Goal: Task Accomplishment & Management: Manage account settings

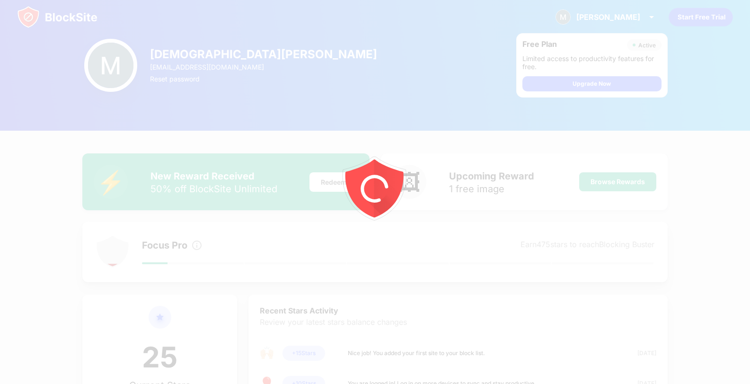
click at [292, 120] on div at bounding box center [375, 192] width 750 height 384
drag, startPoint x: 292, startPoint y: 120, endPoint x: 299, endPoint y: 119, distance: 6.6
click at [299, 119] on div at bounding box center [375, 192] width 750 height 384
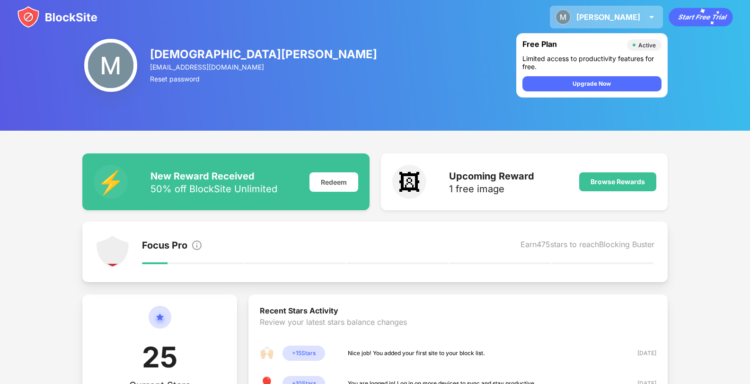
click at [635, 27] on div "[PERSON_NAME] [DEMOGRAPHIC_DATA][PERSON_NAME] View Account Insights Premium Rew…" at bounding box center [606, 17] width 113 height 23
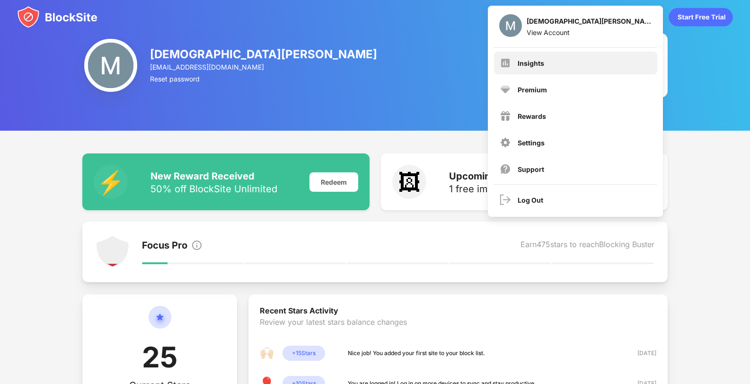
click at [582, 71] on div "Insights" at bounding box center [575, 63] width 163 height 23
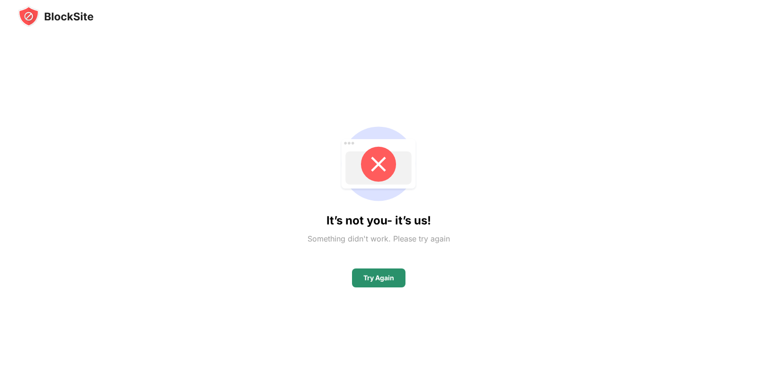
click at [389, 273] on div "Try Again" at bounding box center [378, 277] width 53 height 19
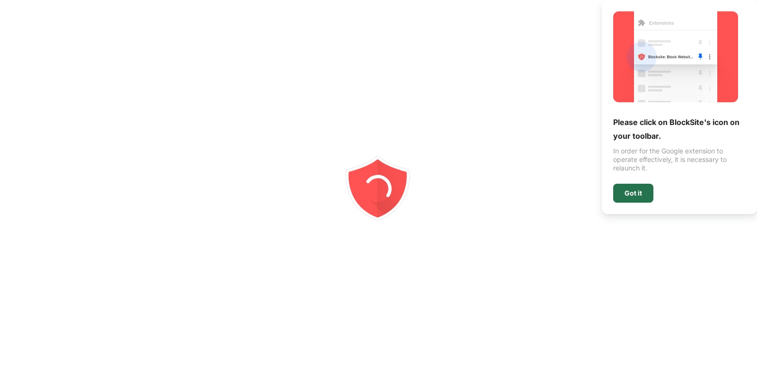
click at [644, 189] on div "Got it" at bounding box center [633, 193] width 40 height 19
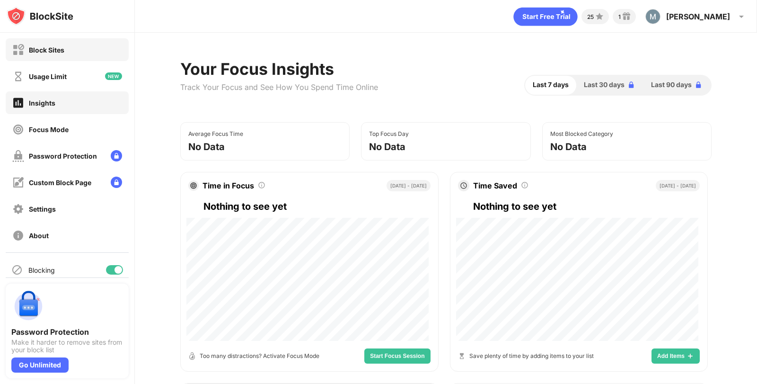
click at [72, 51] on div "Block Sites" at bounding box center [67, 49] width 123 height 23
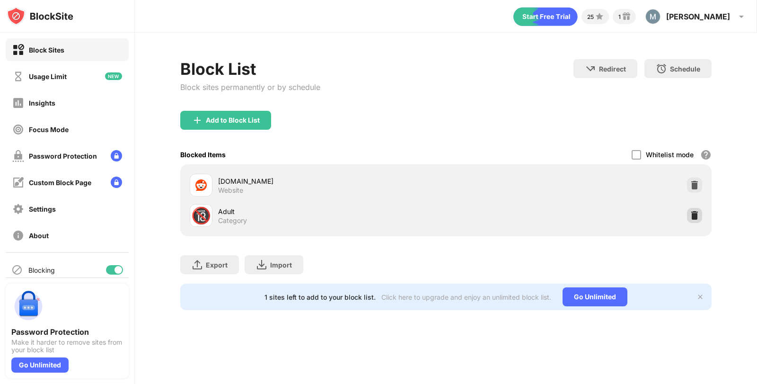
drag, startPoint x: 727, startPoint y: 239, endPoint x: 696, endPoint y: 214, distance: 40.4
click at [696, 214] on div "Block List Block sites permanently or by schedule Redirect Choose a site to be …" at bounding box center [446, 185] width 622 height 304
click at [696, 214] on img at bounding box center [694, 215] width 9 height 9
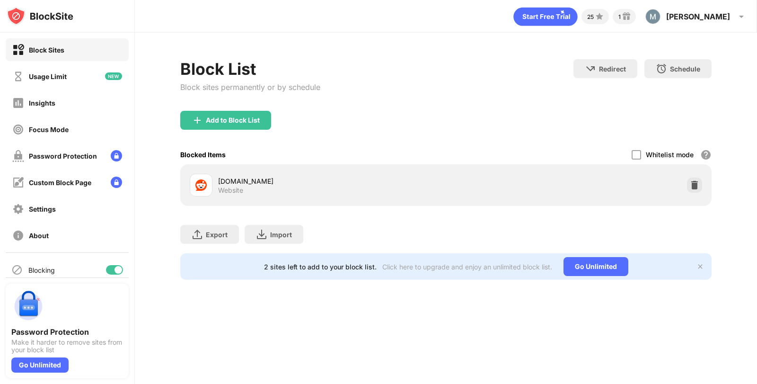
click at [612, 309] on div "25 1 Muhammed Muhammed Popoola View Account Insights Premium Rewards Settings S…" at bounding box center [446, 192] width 622 height 384
click at [228, 120] on div "Add to Block List" at bounding box center [233, 120] width 54 height 8
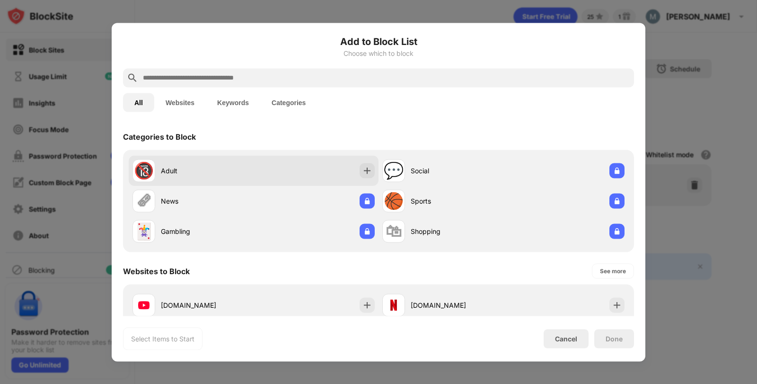
click at [367, 178] on div "🔞 Adult" at bounding box center [254, 170] width 250 height 30
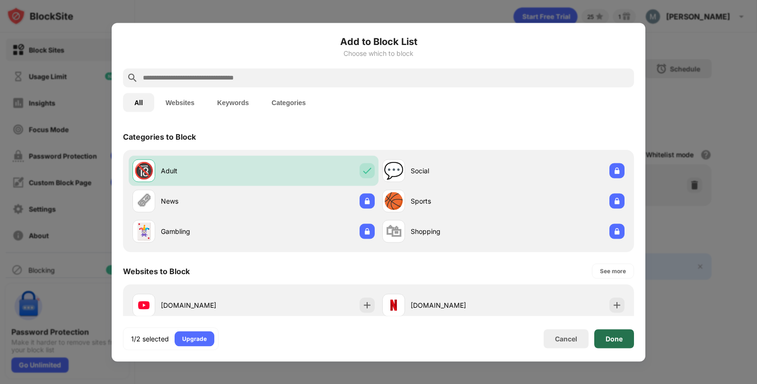
click at [627, 342] on div "Done" at bounding box center [614, 338] width 40 height 19
